Goal: Browse casually

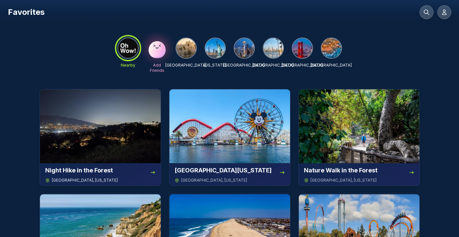
click at [128, 98] on img at bounding box center [100, 127] width 121 height 74
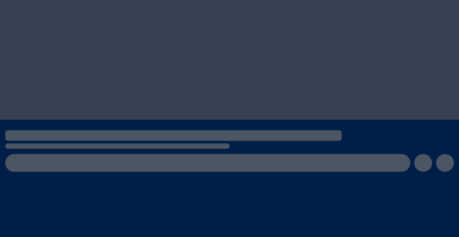
click at [176, 22] on div at bounding box center [229, 60] width 459 height 120
click at [114, 43] on div at bounding box center [229, 60] width 459 height 120
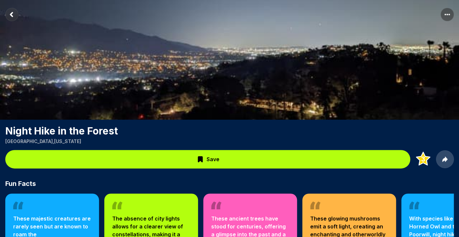
click at [8, 16] on rect "Return to previous page" at bounding box center [11, 14] width 13 height 13
